Goal: Transaction & Acquisition: Download file/media

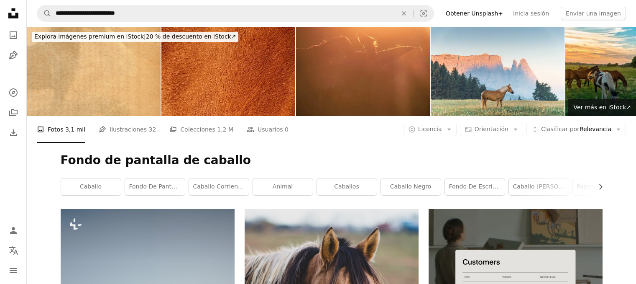
scroll to position [2027, 0]
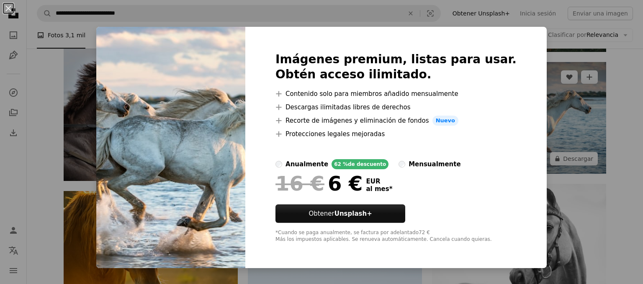
click at [553, 118] on div "An X shape Imágenes premium, listas para usar. Obtén acceso ilimitado. A plus s…" at bounding box center [321, 142] width 643 height 284
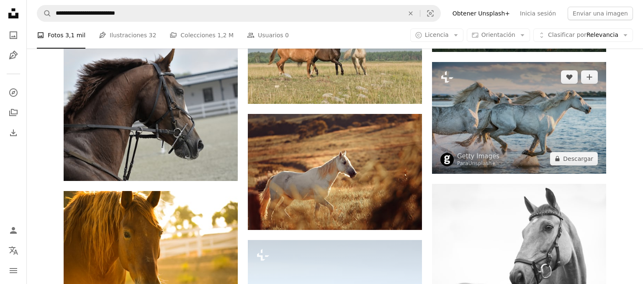
click at [585, 123] on img at bounding box center [519, 118] width 174 height 112
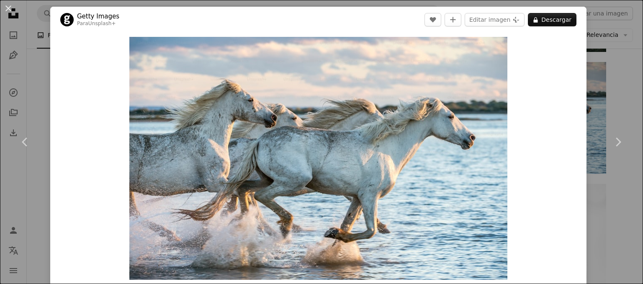
click at [602, 98] on div "An X shape Chevron left Chevron right Getty Images Para Unsplash+ A heart A plu…" at bounding box center [321, 142] width 643 height 284
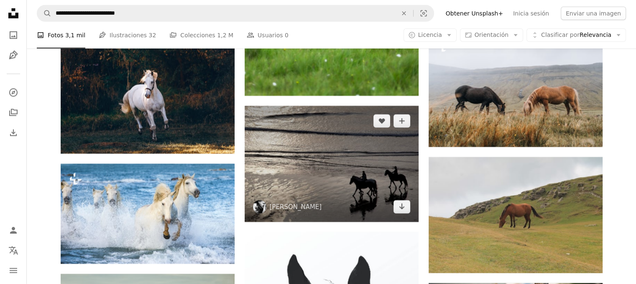
scroll to position [2432, 0]
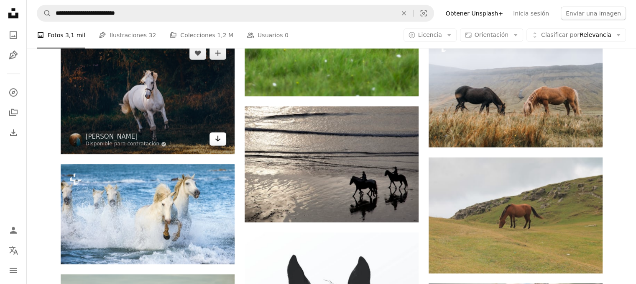
click at [221, 142] on icon "Arrow pointing down" at bounding box center [218, 138] width 7 height 10
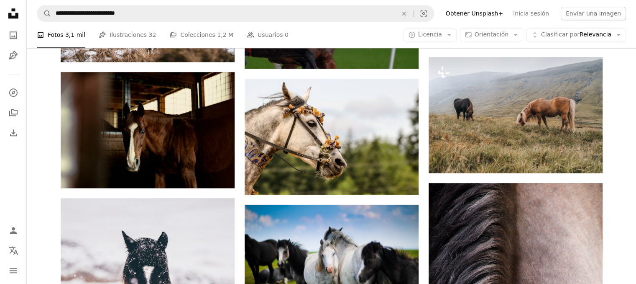
scroll to position [4145, 0]
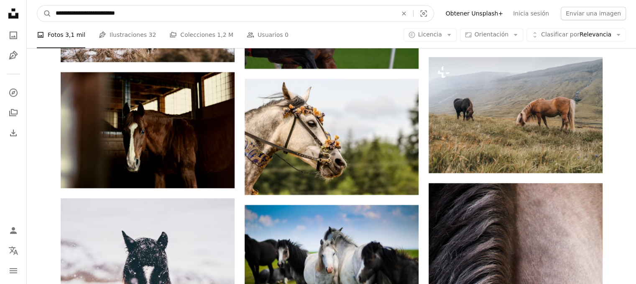
drag, startPoint x: 149, startPoint y: 15, endPoint x: 102, endPoint y: 18, distance: 46.9
click at [102, 18] on input "**********" at bounding box center [223, 13] width 344 height 16
type input "**********"
click button "A magnifying glass" at bounding box center [44, 13] width 14 height 16
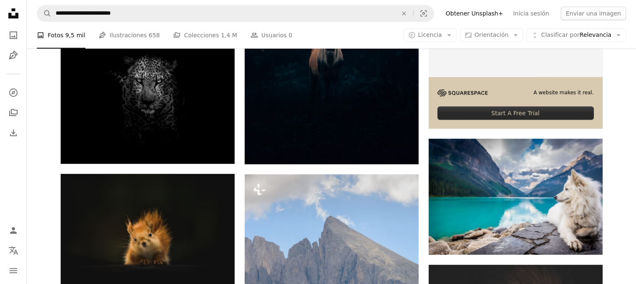
scroll to position [303, 0]
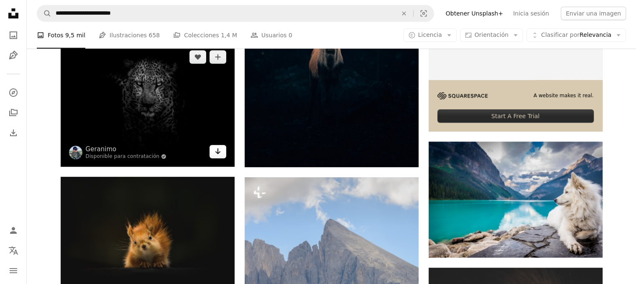
click at [218, 155] on icon "Arrow pointing down" at bounding box center [218, 151] width 7 height 10
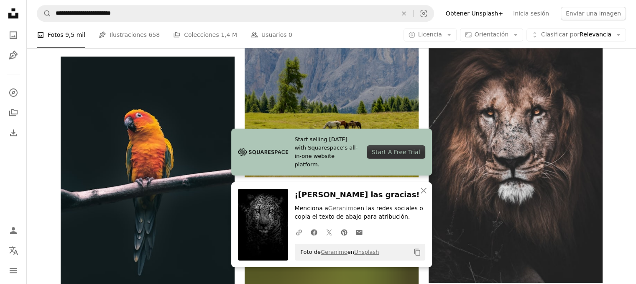
scroll to position [549, 0]
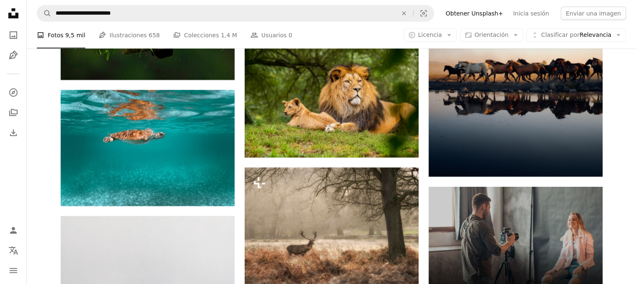
scroll to position [2708, 0]
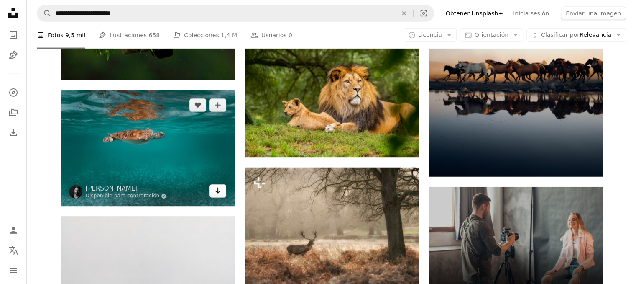
click at [219, 195] on icon "Arrow pointing down" at bounding box center [218, 190] width 7 height 10
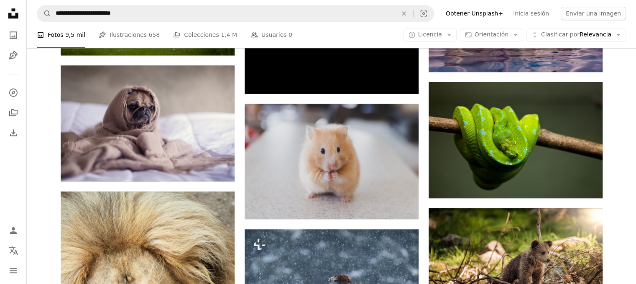
scroll to position [4032, 0]
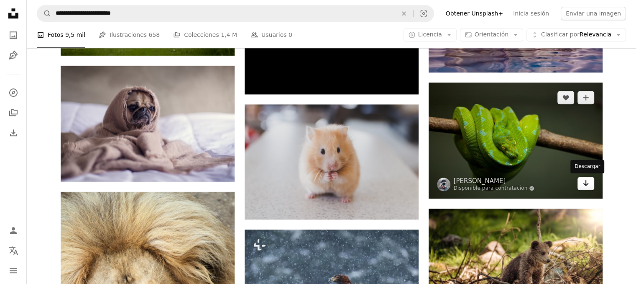
click at [584, 187] on icon "Arrow pointing down" at bounding box center [586, 183] width 7 height 10
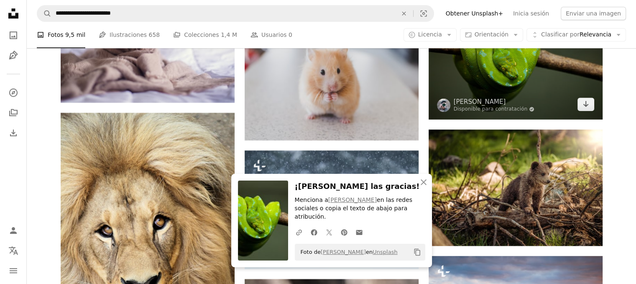
scroll to position [4113, 0]
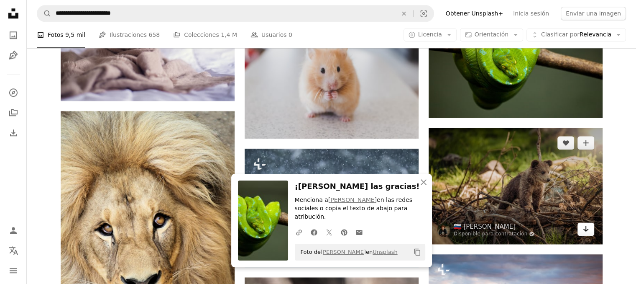
click at [583, 228] on icon "Arrow pointing down" at bounding box center [586, 228] width 7 height 10
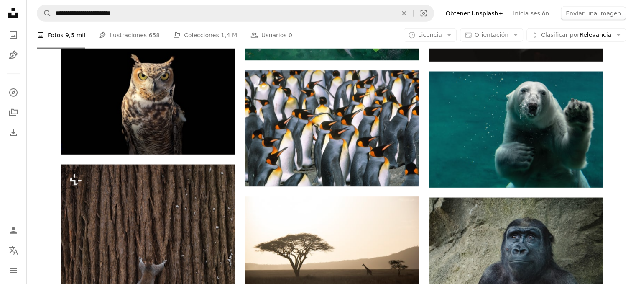
scroll to position [5636, 0]
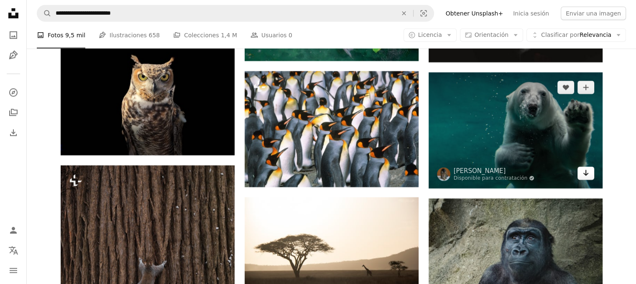
click at [590, 179] on link "Arrow pointing down" at bounding box center [586, 173] width 17 height 13
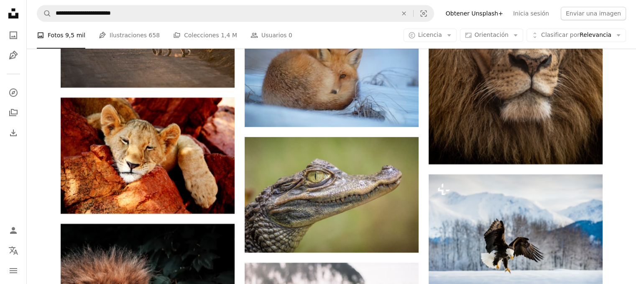
scroll to position [6851, 0]
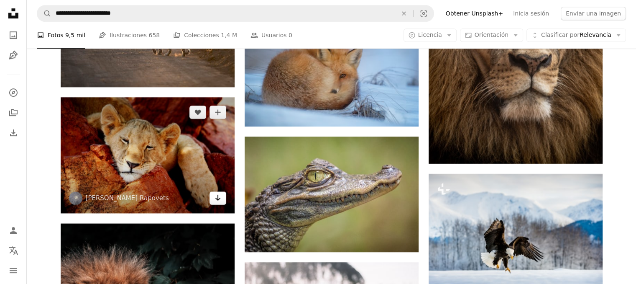
click at [226, 200] on link "Arrow pointing down" at bounding box center [218, 197] width 17 height 13
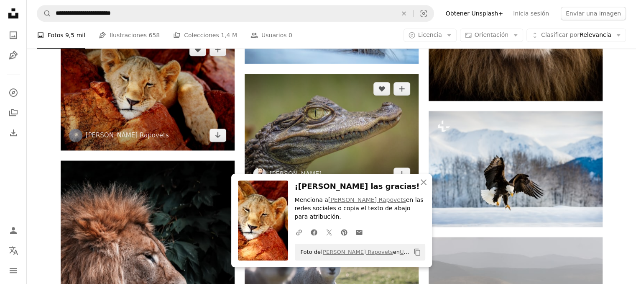
scroll to position [6927, 0]
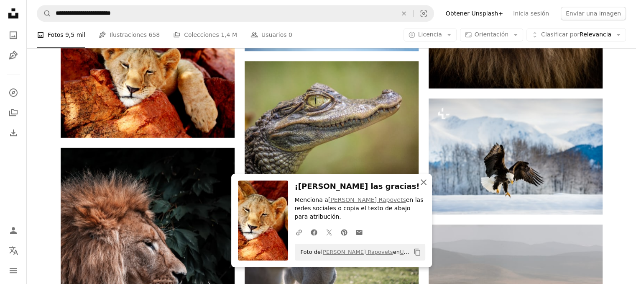
click at [420, 187] on icon "An X shape" at bounding box center [424, 182] width 10 height 10
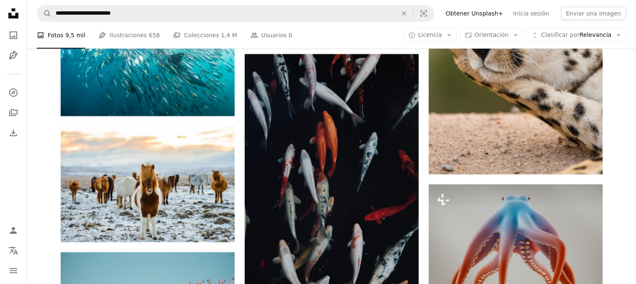
scroll to position [9802, 0]
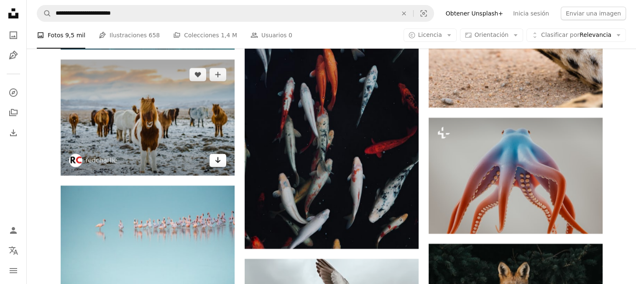
click at [221, 165] on icon "Arrow pointing down" at bounding box center [218, 160] width 7 height 10
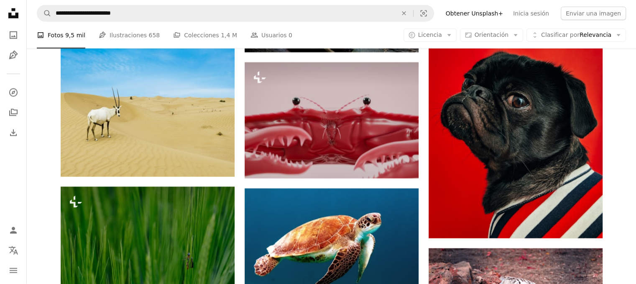
scroll to position [11769, 0]
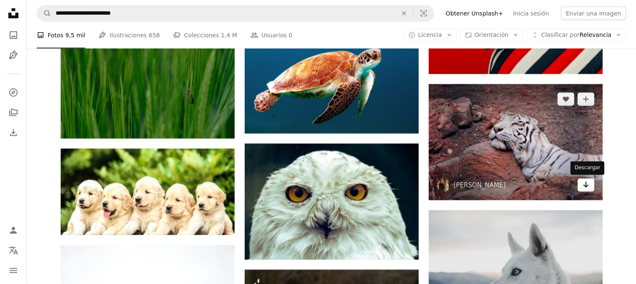
click at [587, 187] on icon "Arrow pointing down" at bounding box center [586, 185] width 7 height 10
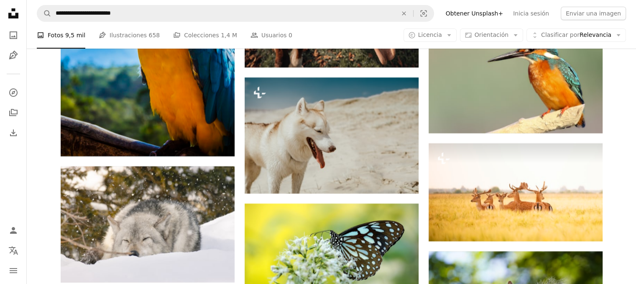
scroll to position [16217, 0]
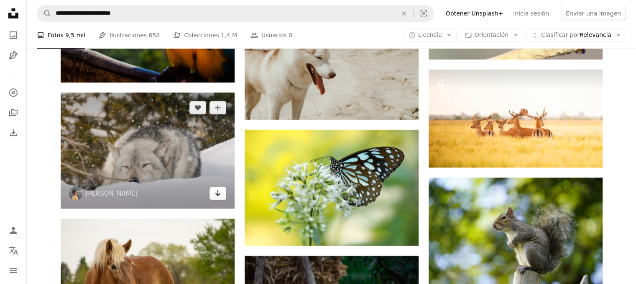
click at [219, 198] on icon "Arrow pointing down" at bounding box center [218, 193] width 7 height 10
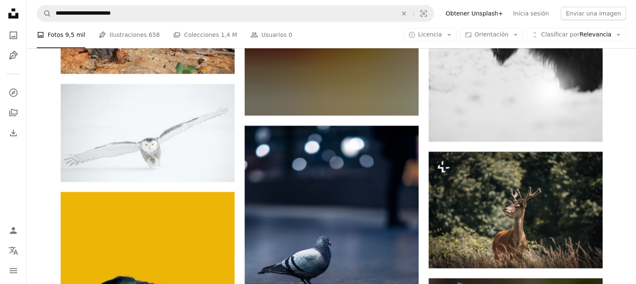
scroll to position [16738, 0]
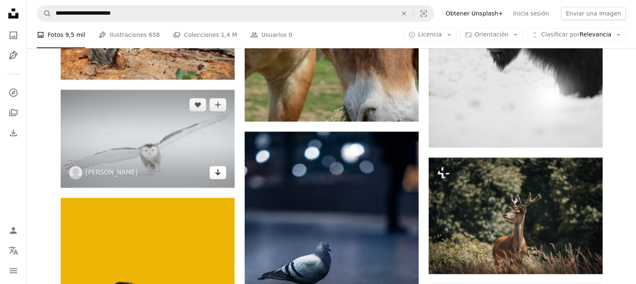
click at [221, 175] on link "Arrow pointing down" at bounding box center [218, 172] width 17 height 13
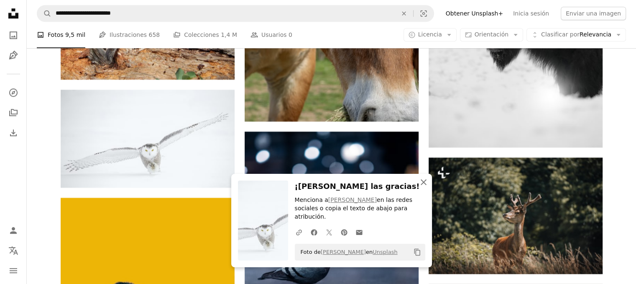
click at [420, 187] on icon "An X shape" at bounding box center [424, 182] width 10 height 10
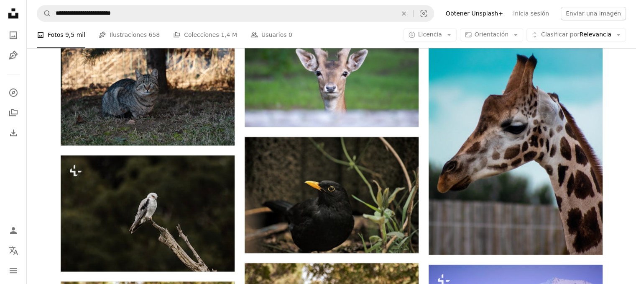
scroll to position [19815, 0]
